Goal: Contribute content: Contribute content

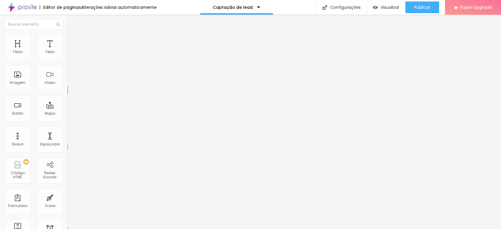
type input "93"
type input "91"
type input "93"
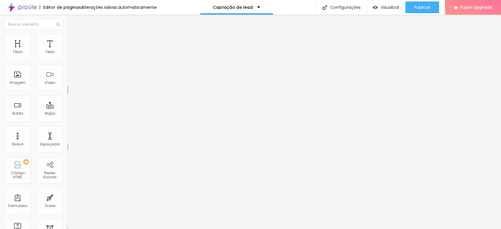
type input "93"
type input "94"
type input "91"
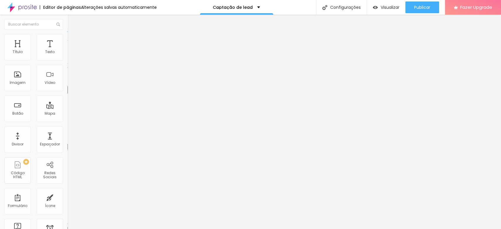
type input "89"
type input "86"
type input "81"
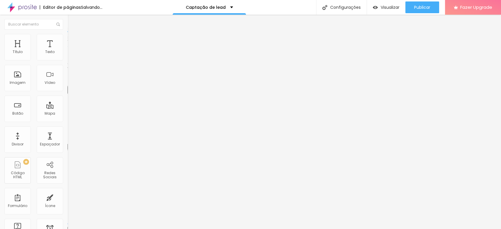
type input "81"
type input "79"
type input "76"
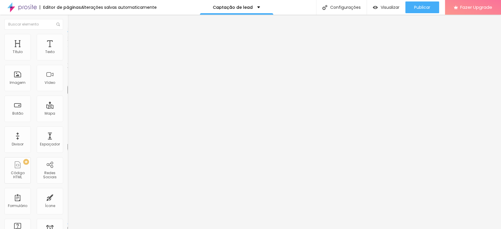
type input "71"
type input "68"
type input "65"
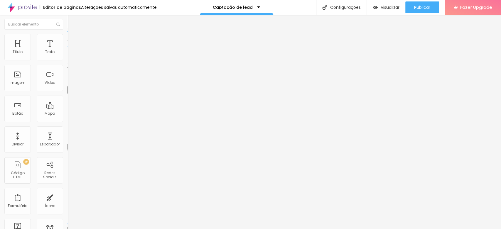
type input "65"
type input "62"
type input "59"
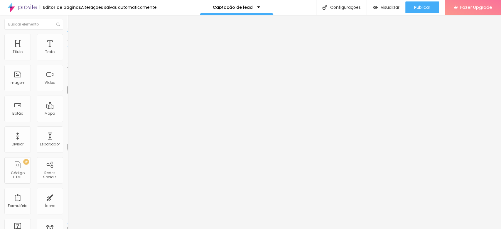
type input "57"
type input "54"
type input "52"
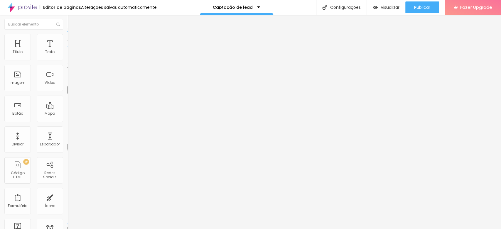
type input "52"
type input "64"
type input "78"
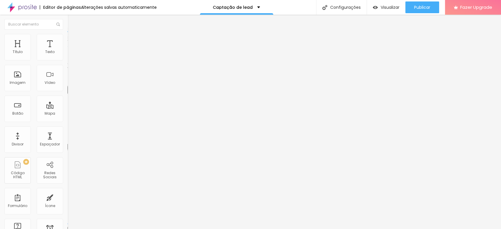
type input "80"
type input "81"
type input "82"
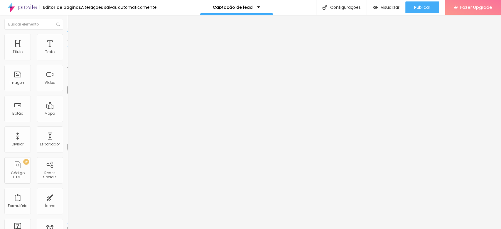
type input "82"
type input "84"
type input "87"
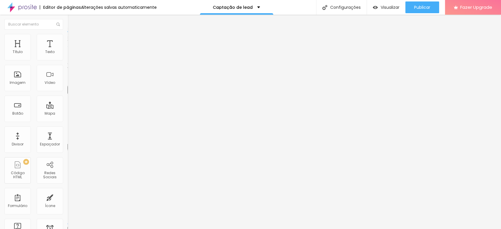
type input "90"
type input "91"
type input "93"
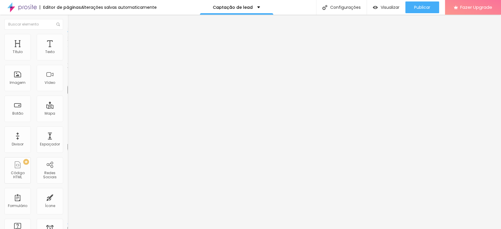
type input "93"
type input "94"
type input "95"
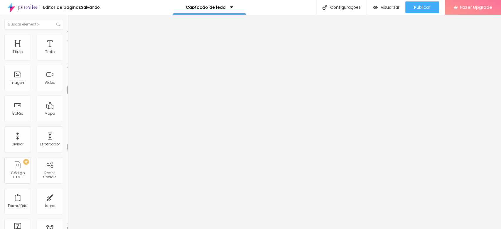
type input "97"
type input "95"
drag, startPoint x: 49, startPoint y: 124, endPoint x: 47, endPoint y: 119, distance: 5.4
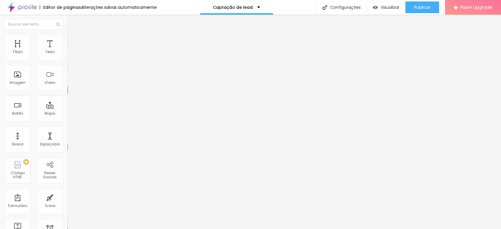
click at [67, 138] on input "range" at bounding box center [86, 140] width 38 height 5
type input "90"
type input "88"
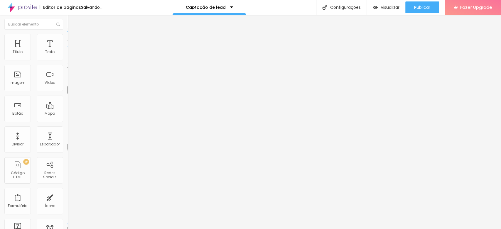
type input "86"
type input "85"
type input "81"
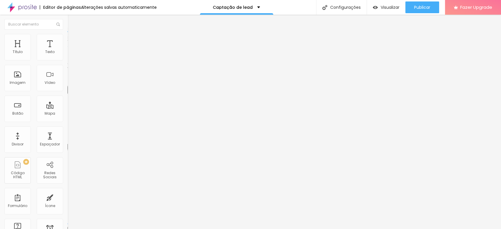
type input "81"
type input "76"
type input "73"
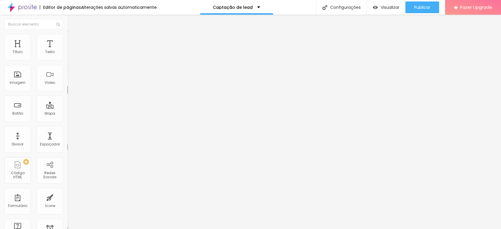
type input "71"
type input "70"
type input "72"
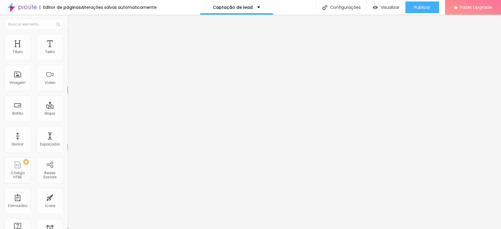
type input "72"
type input "73"
drag, startPoint x: 47, startPoint y: 123, endPoint x: 38, endPoint y: 120, distance: 8.9
type input "73"
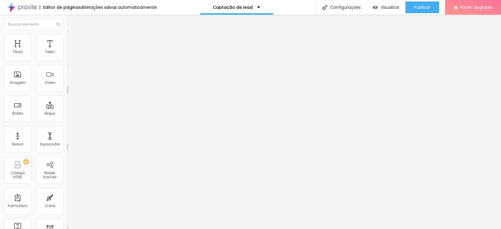
click at [67, 138] on input "range" at bounding box center [86, 140] width 38 height 5
click at [67, 35] on img at bounding box center [69, 36] width 5 height 5
click at [67, 33] on img at bounding box center [69, 30] width 5 height 5
click at [73, 40] on span "Estilo" at bounding box center [77, 38] width 9 height 5
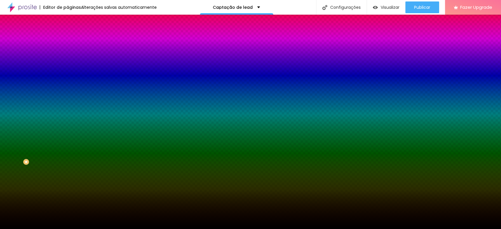
click at [73, 35] on span "Conteúdo" at bounding box center [82, 32] width 18 height 5
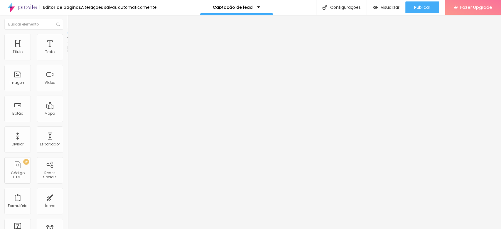
click at [67, 40] on ul "Conteúdo Estilo Avançado" at bounding box center [100, 37] width 67 height 18
click at [73, 40] on span "Estilo" at bounding box center [77, 38] width 9 height 5
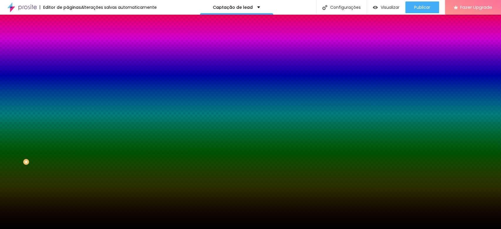
click at [67, 33] on img at bounding box center [69, 30] width 5 height 5
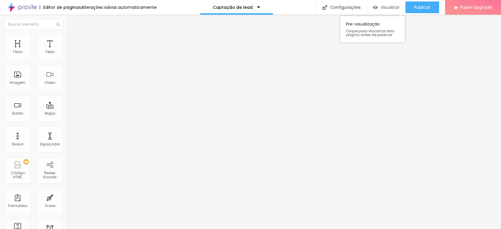
click at [390, 7] on span "Visualizar" at bounding box center [390, 7] width 19 height 5
click at [40, 29] on input "text" at bounding box center [33, 24] width 59 height 11
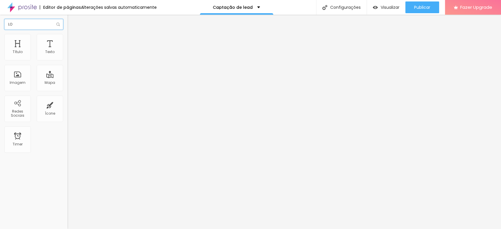
type input "L"
click at [19, 81] on div "Imagem" at bounding box center [18, 83] width 16 height 4
click at [67, 50] on div "Adicionar imagem" at bounding box center [100, 48] width 67 height 4
click at [67, 50] on span "Adicionar imagem" at bounding box center [86, 47] width 38 height 5
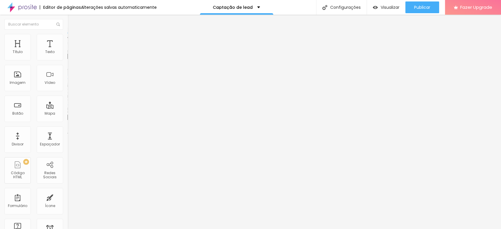
click at [385, 12] on div "Visualizar" at bounding box center [386, 7] width 27 height 12
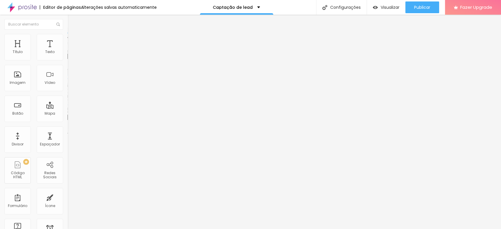
click at [67, 37] on img at bounding box center [69, 36] width 5 height 5
click at [67, 40] on img at bounding box center [69, 42] width 5 height 5
type input "0"
drag, startPoint x: 15, startPoint y: 57, endPoint x: 13, endPoint y: 60, distance: 4.5
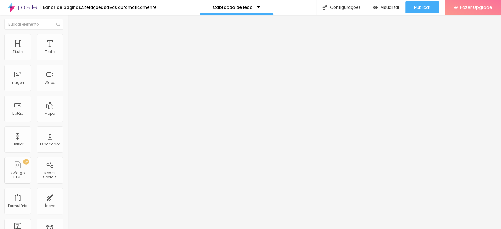
type input "0"
click at [67, 114] on input "range" at bounding box center [86, 116] width 38 height 5
click at [67, 37] on img at bounding box center [69, 36] width 5 height 5
click at [67, 34] on li "Conteúdo" at bounding box center [100, 31] width 67 height 6
drag, startPoint x: 41, startPoint y: 95, endPoint x: 38, endPoint y: 88, distance: 7.6
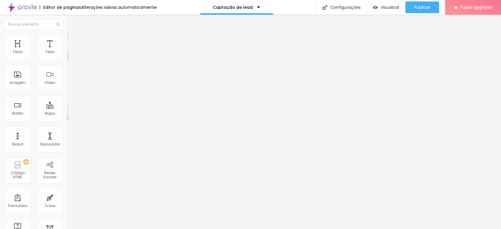
click at [67, 53] on div "Descrição da imagem (Alt)" at bounding box center [100, 52] width 67 height 4
click at [67, 36] on img at bounding box center [69, 36] width 5 height 5
click at [67, 36] on ul "Estilo Avançado" at bounding box center [100, 34] width 67 height 12
click at [67, 33] on img at bounding box center [69, 30] width 5 height 5
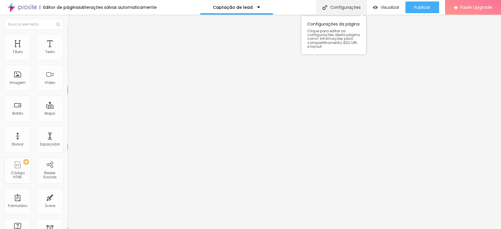
click at [348, 6] on div "Configurações" at bounding box center [341, 7] width 50 height 15
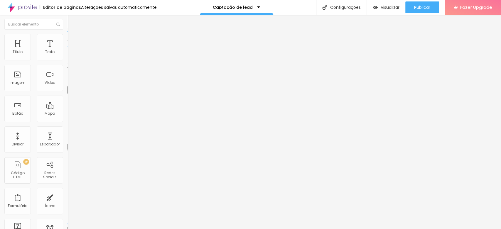
drag, startPoint x: 249, startPoint y: 11, endPoint x: 45, endPoint y: 42, distance: 206.3
click at [73, 40] on span "Avançado" at bounding box center [82, 38] width 19 height 5
click at [67, 34] on li "Estilo" at bounding box center [100, 31] width 67 height 6
click at [29, 9] on img at bounding box center [21, 7] width 29 height 15
